Goal: Task Accomplishment & Management: Manage account settings

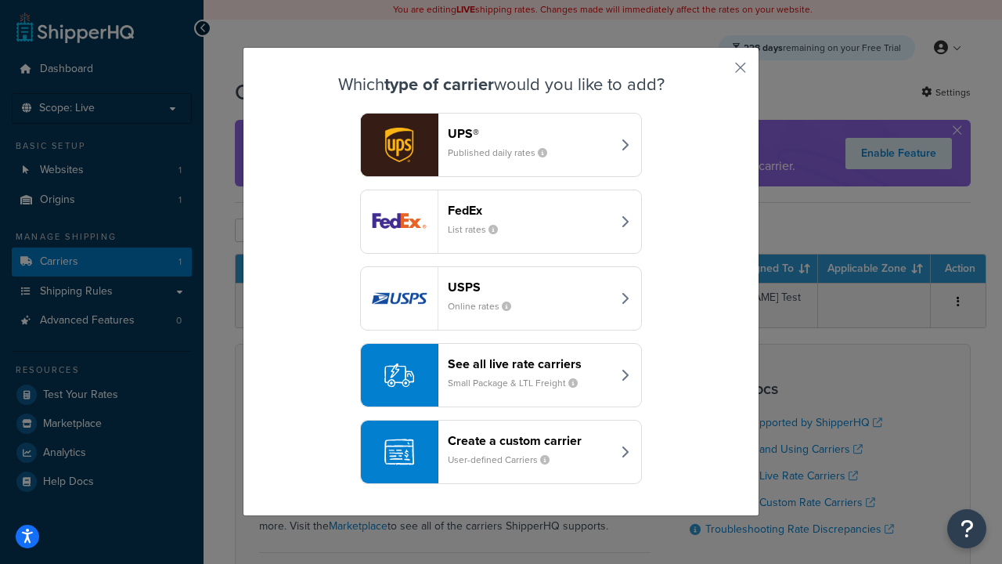
click at [529, 210] on header "FedEx" at bounding box center [530, 210] width 164 height 15
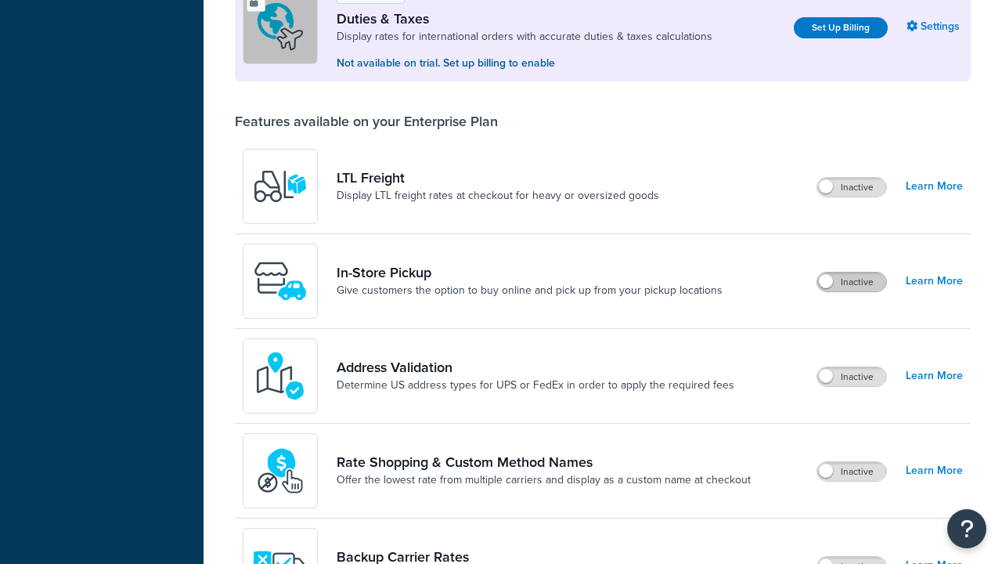
click at [852, 273] on label "Inactive" at bounding box center [852, 282] width 69 height 19
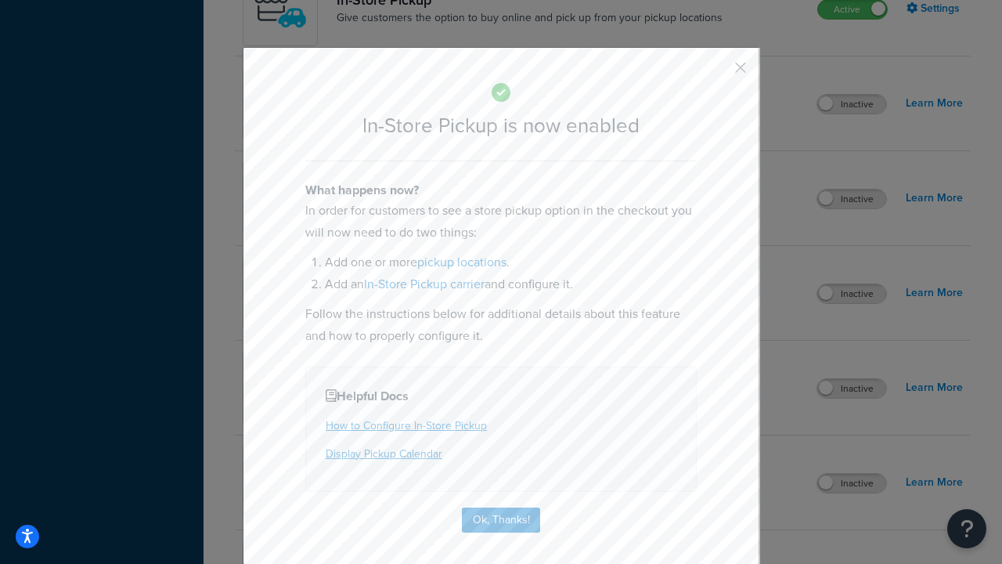
click at [717, 73] on button "button" at bounding box center [718, 73] width 4 height 4
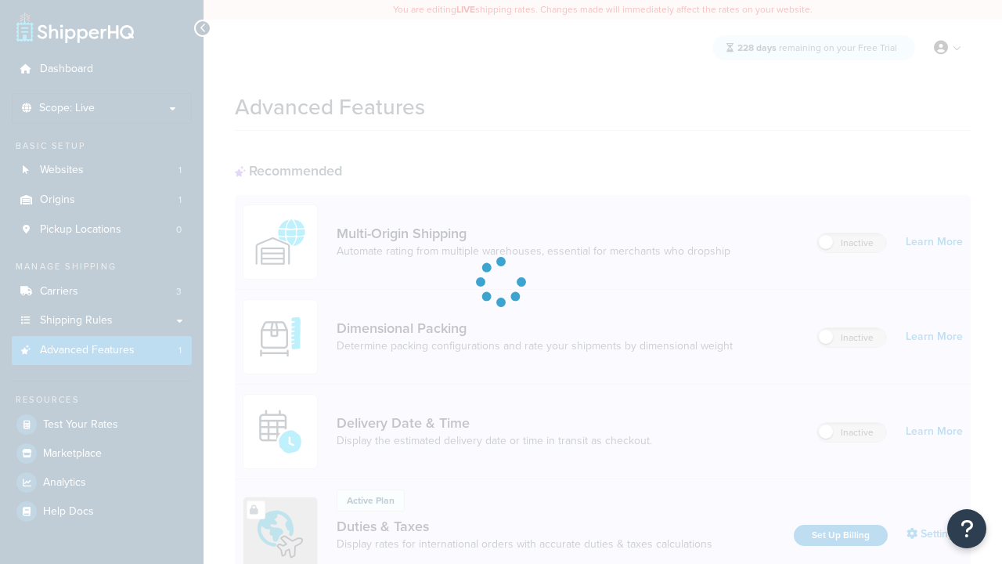
scroll to position [507, 0]
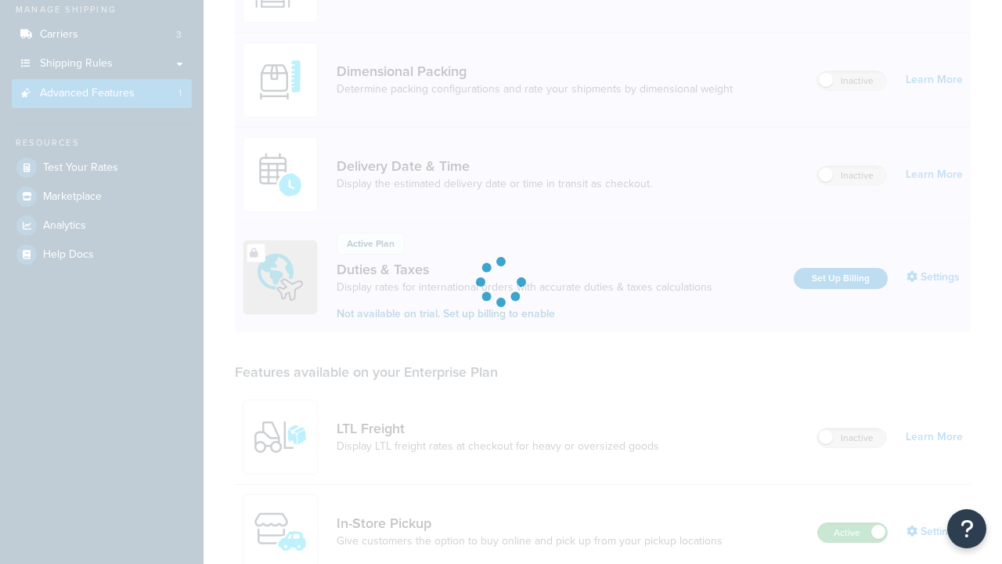
click at [853, 523] on label "Active" at bounding box center [852, 532] width 69 height 19
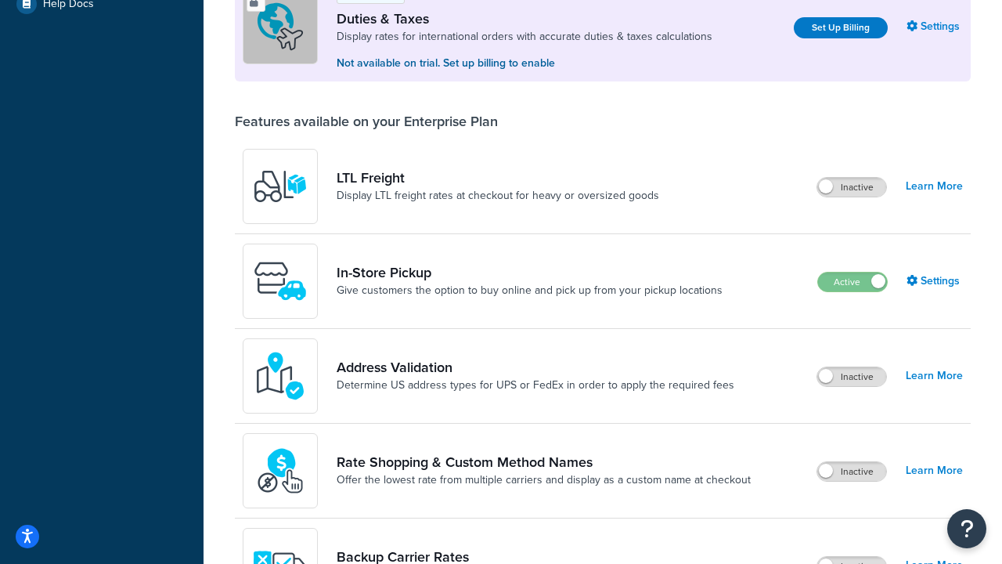
scroll to position [478, 0]
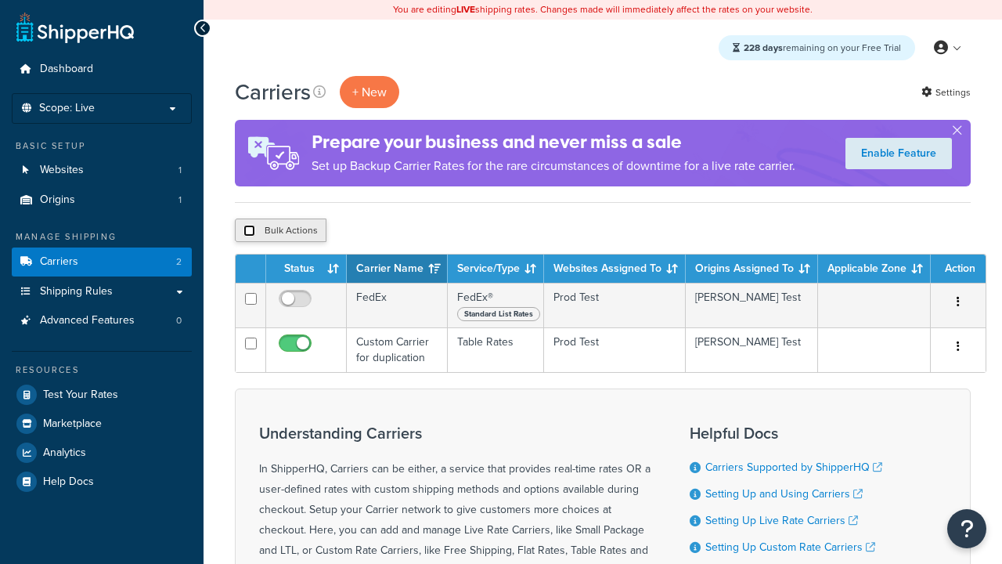
click at [249, 231] on input "checkbox" at bounding box center [250, 231] width 12 height 12
checkbox input "true"
click at [0, 0] on button "Delete" at bounding box center [0, 0] width 0 height 0
